Goal: Task Accomplishment & Management: Complete application form

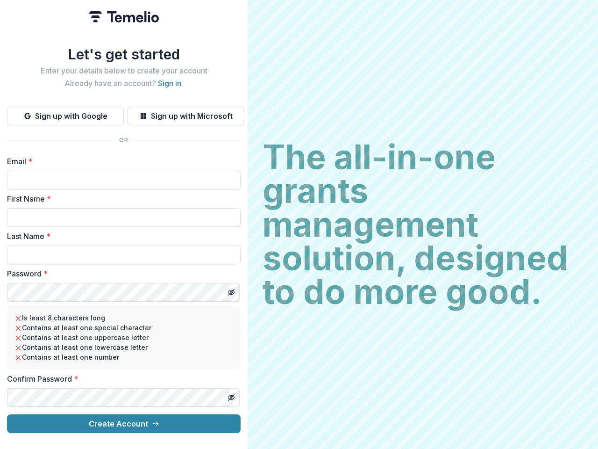
click at [299, 224] on h2 "The all-in-one grants management solution, designed to do more good." at bounding box center [423, 224] width 321 height 168
click at [65, 112] on button "Sign up with Google" at bounding box center [65, 116] width 117 height 19
click at [186, 112] on button "Sign up with Microsoft" at bounding box center [186, 116] width 117 height 19
click at [231, 289] on line "Toggle password visibility" at bounding box center [232, 292] width 6 height 6
click at [231, 394] on line "Toggle password visibility" at bounding box center [232, 397] width 6 height 6
